Goal: Find specific page/section: Find specific page/section

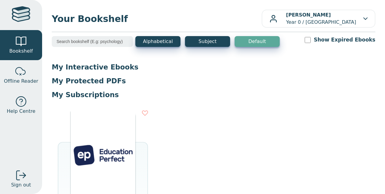
click at [108, 72] on div "My Interactive Ebooks My Protected PDFs My Subscriptions SUBSCRIPTION EDUCATION…" at bounding box center [213, 164] width 323 height 202
click at [106, 69] on p "My Interactive Ebooks" at bounding box center [213, 67] width 323 height 9
click at [95, 79] on p "My Protected PDFs" at bounding box center [213, 80] width 323 height 9
click at [17, 16] on div at bounding box center [21, 14] width 19 height 17
